Goal: Download file/media

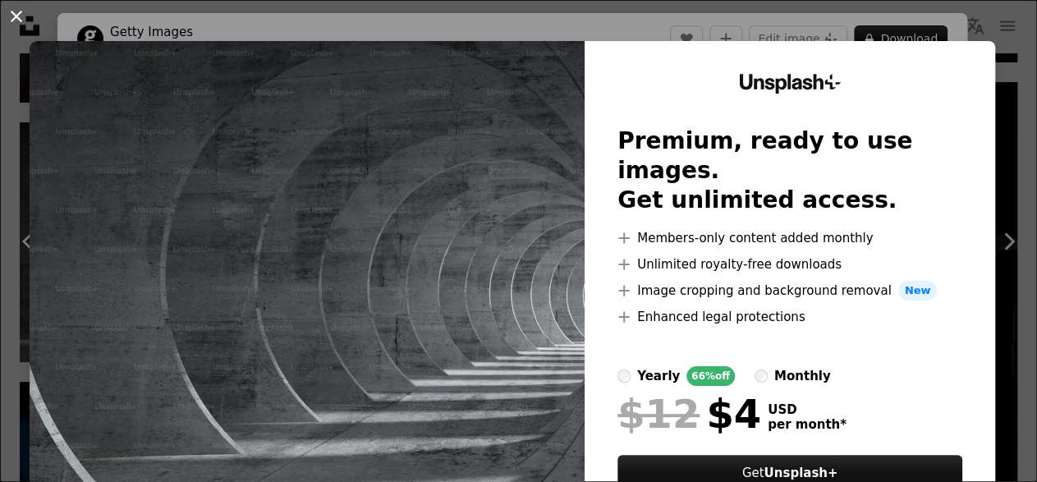
click at [16, 11] on button "An X shape" at bounding box center [17, 17] width 20 height 20
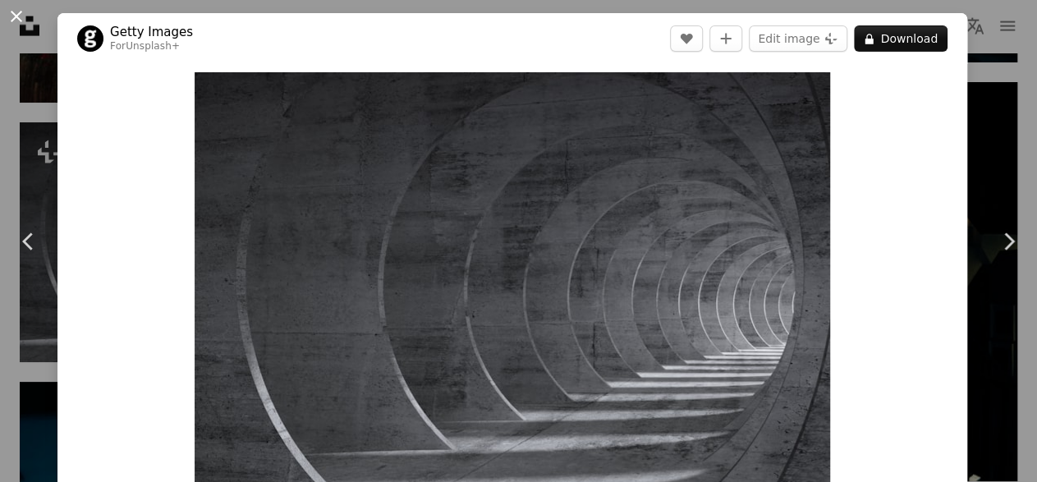
click at [16, 14] on button "An X shape" at bounding box center [17, 17] width 20 height 20
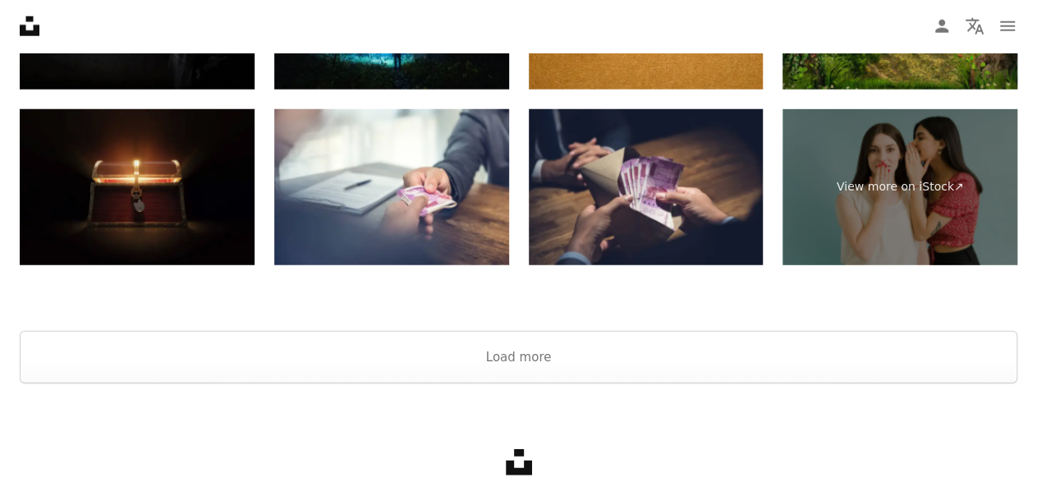
scroll to position [5402, 0]
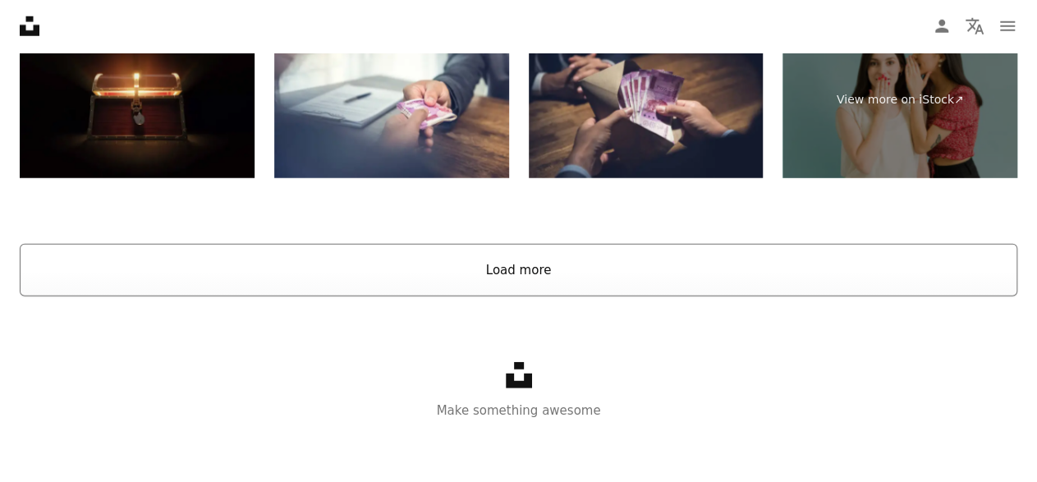
click at [526, 254] on button "Load more" at bounding box center [518, 270] width 997 height 53
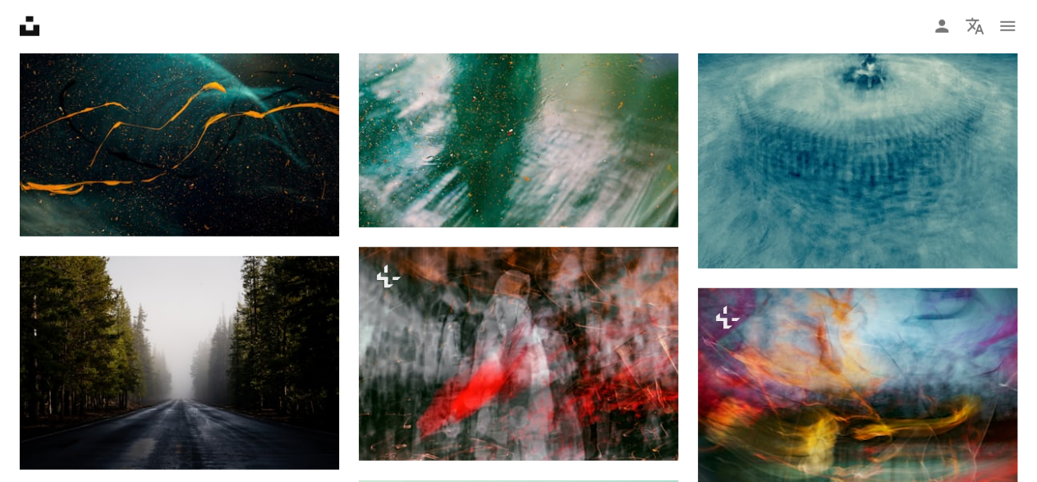
scroll to position [5359, 0]
